Goal: Task Accomplishment & Management: Manage account settings

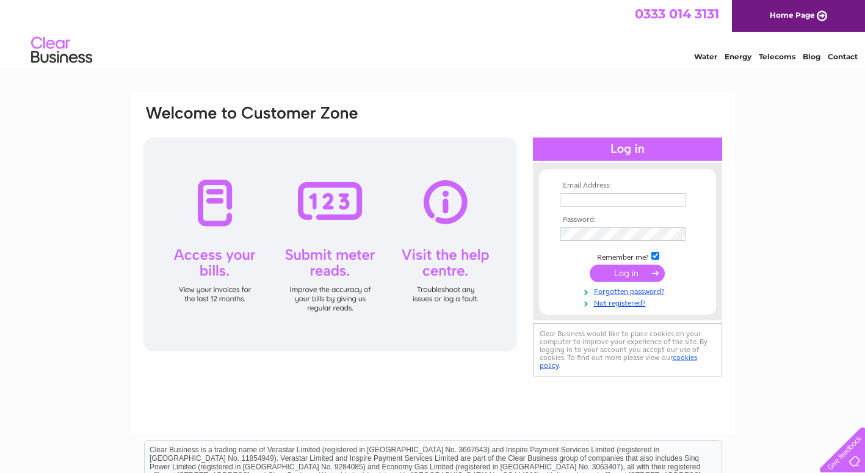
type input "[EMAIL_ADDRESS][DOMAIN_NAME]"
click at [625, 277] on input "submit" at bounding box center [627, 272] width 75 height 17
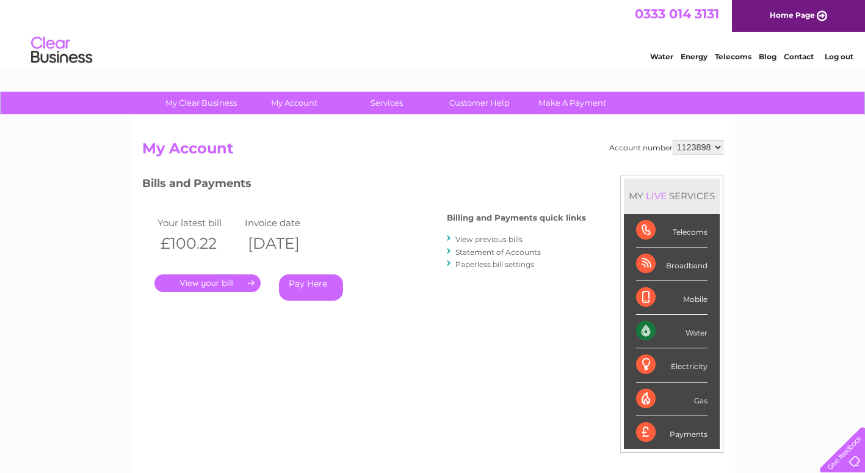
click at [226, 280] on link "." at bounding box center [207, 283] width 106 height 18
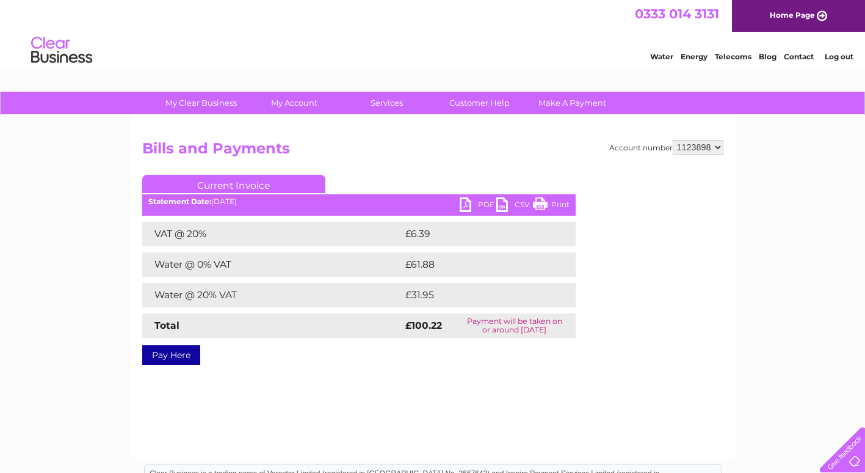
click at [477, 205] on link "PDF" at bounding box center [478, 206] width 37 height 18
